Goal: Information Seeking & Learning: Learn about a topic

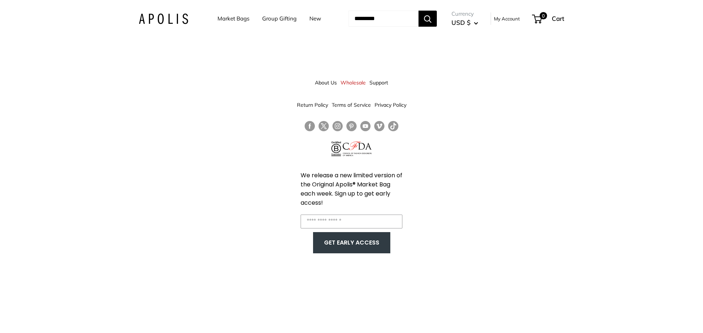
click at [324, 82] on link "About Us" at bounding box center [326, 82] width 22 height 13
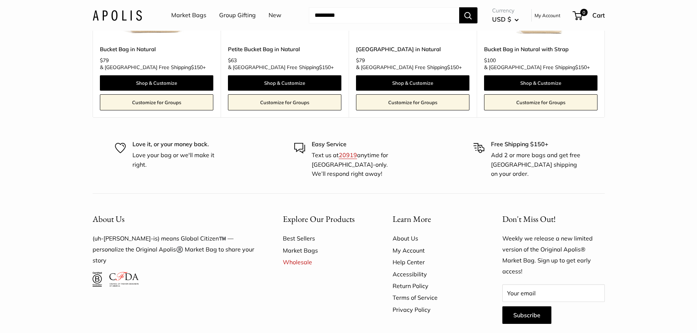
scroll to position [1976, 0]
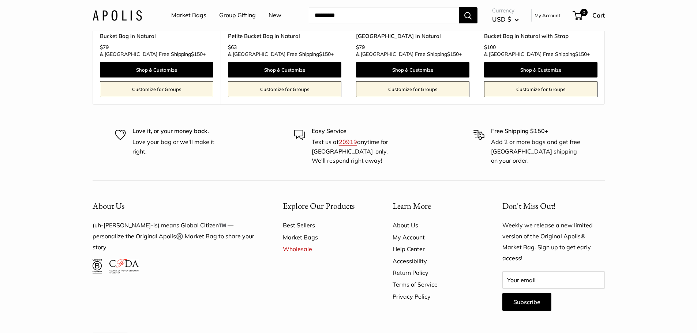
click at [401, 220] on link "About Us" at bounding box center [435, 226] width 84 height 12
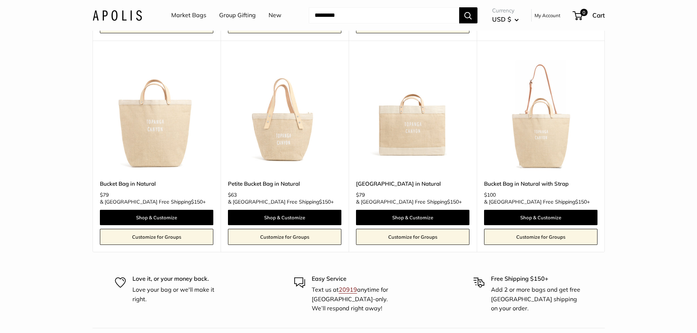
scroll to position [2016, 0]
